Goal: Task Accomplishment & Management: Manage account settings

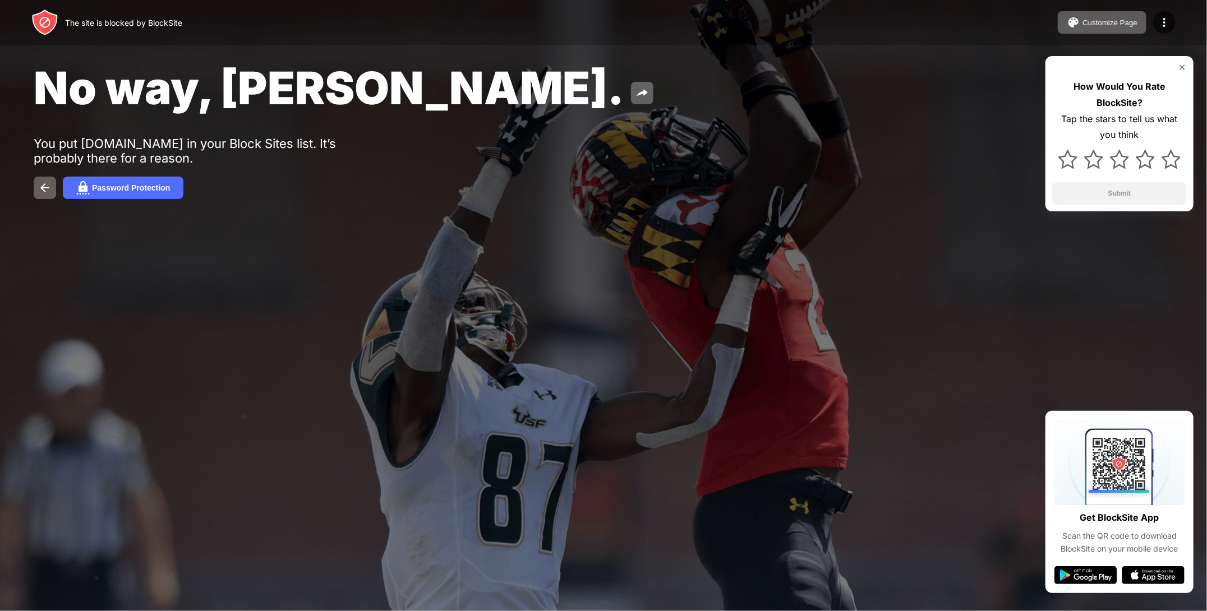
drag, startPoint x: 0, startPoint y: 0, endPoint x: 256, endPoint y: 479, distance: 543.1
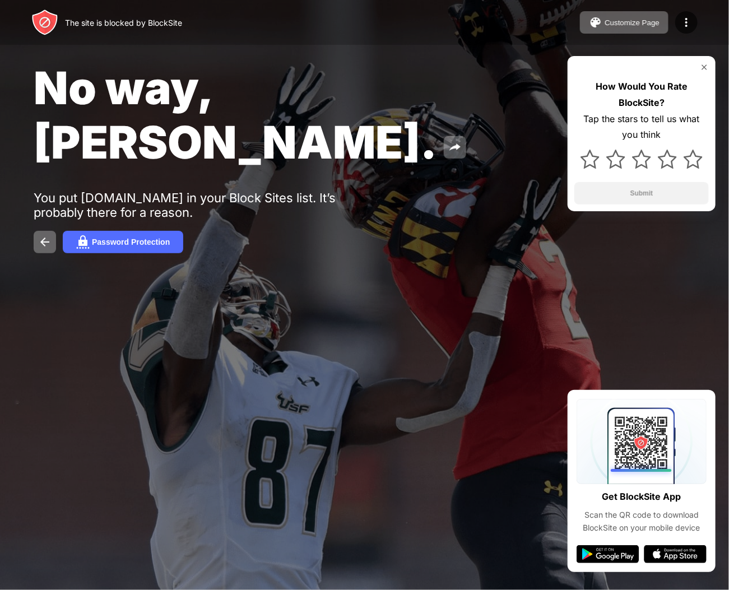
drag, startPoint x: 337, startPoint y: 207, endPoint x: 345, endPoint y: 219, distance: 14.2
drag, startPoint x: 296, startPoint y: 391, endPoint x: 288, endPoint y: 378, distance: 14.9
